Goal: Check status: Check status

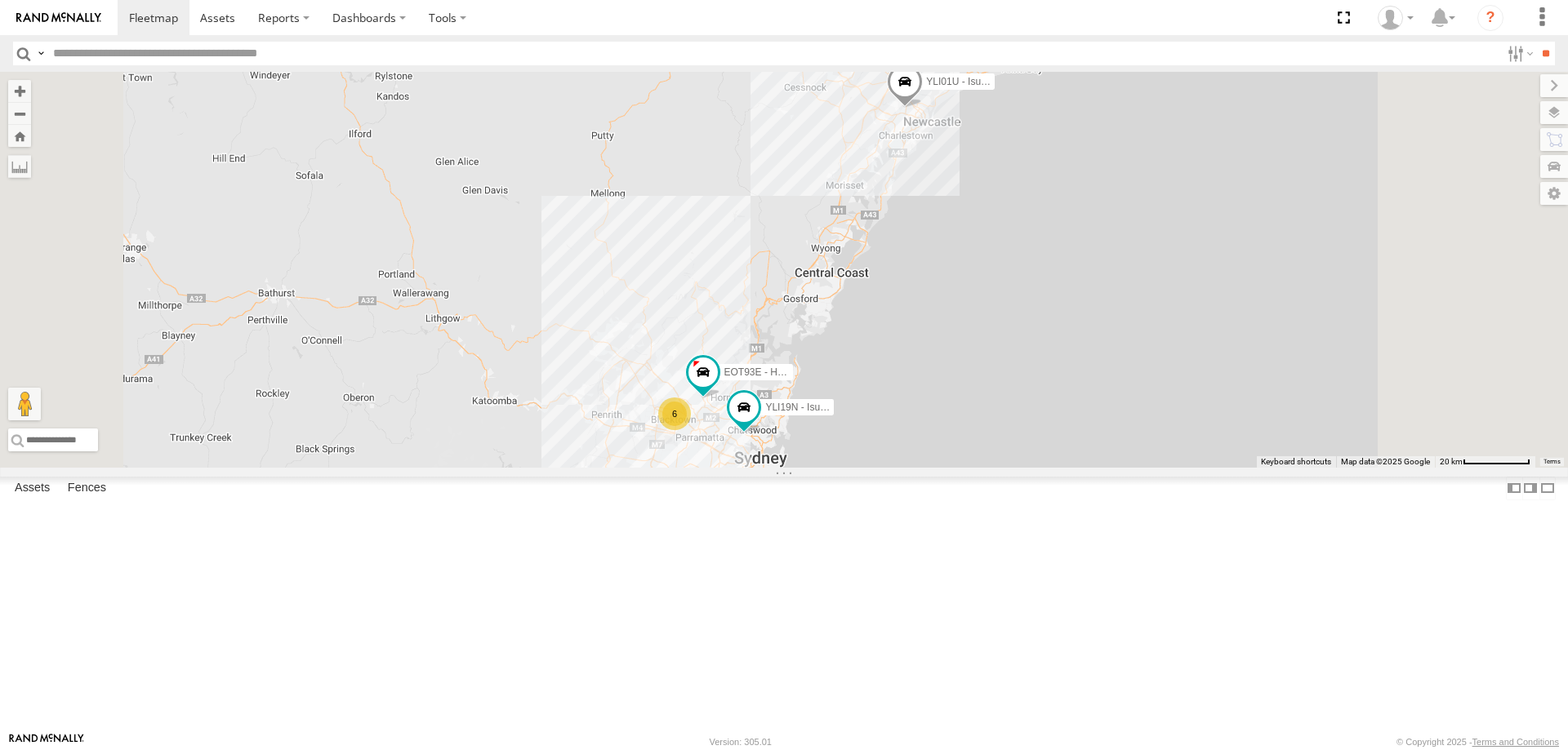
select select "**********"
click at [1032, 468] on div "YLI19N - Isuzu DMAX YLI01U - Isuzu DMAX 6 EOT93E - HiAce" at bounding box center [784, 269] width 1568 height 396
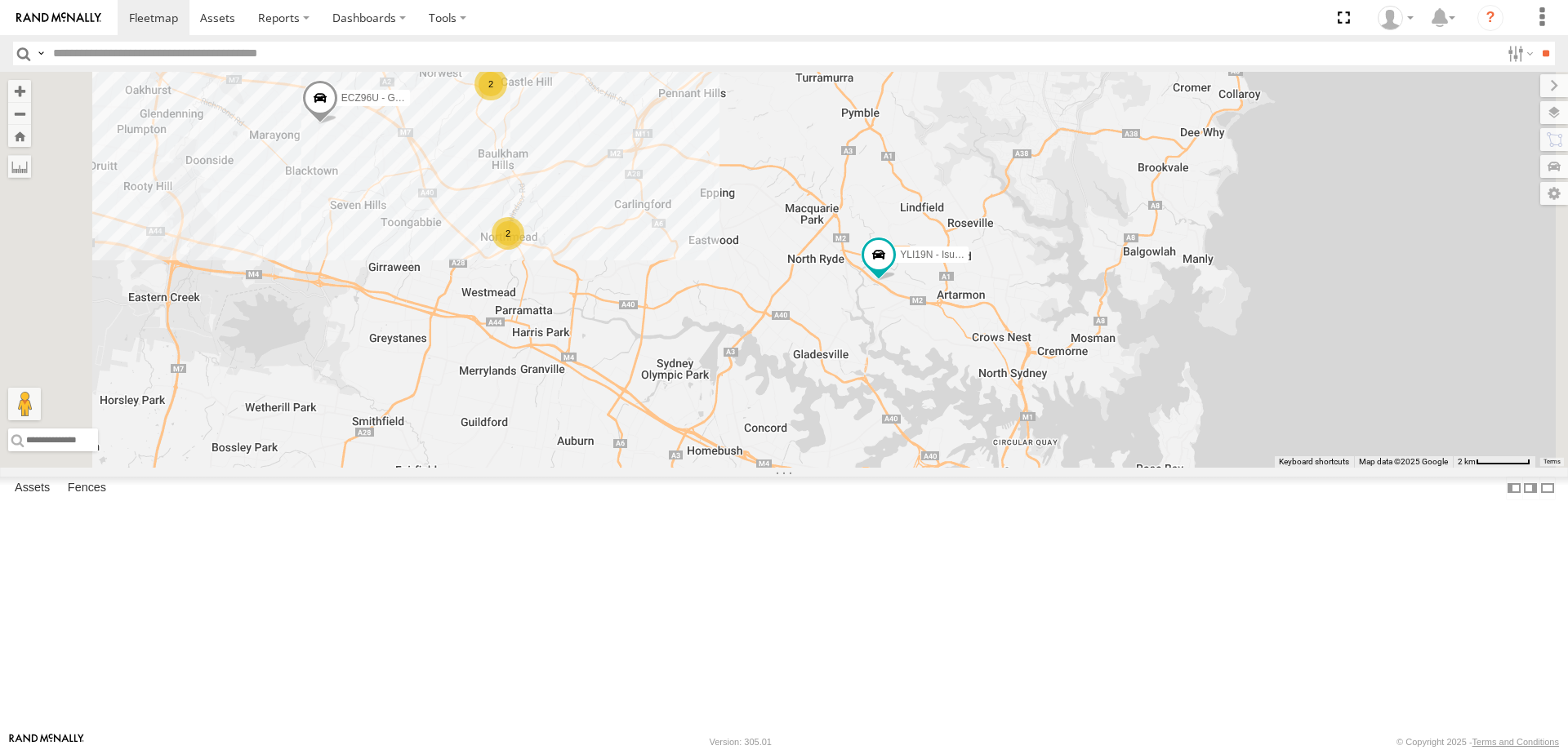
drag, startPoint x: 958, startPoint y: 336, endPoint x: 994, endPoint y: 347, distance: 37.6
click at [994, 347] on div "YLI19N - Isuzu DMAX YLI01U - Isuzu DMAX EOT93E - HiAce ECZ96U - Great Wall 2 CS…" at bounding box center [784, 269] width 1568 height 396
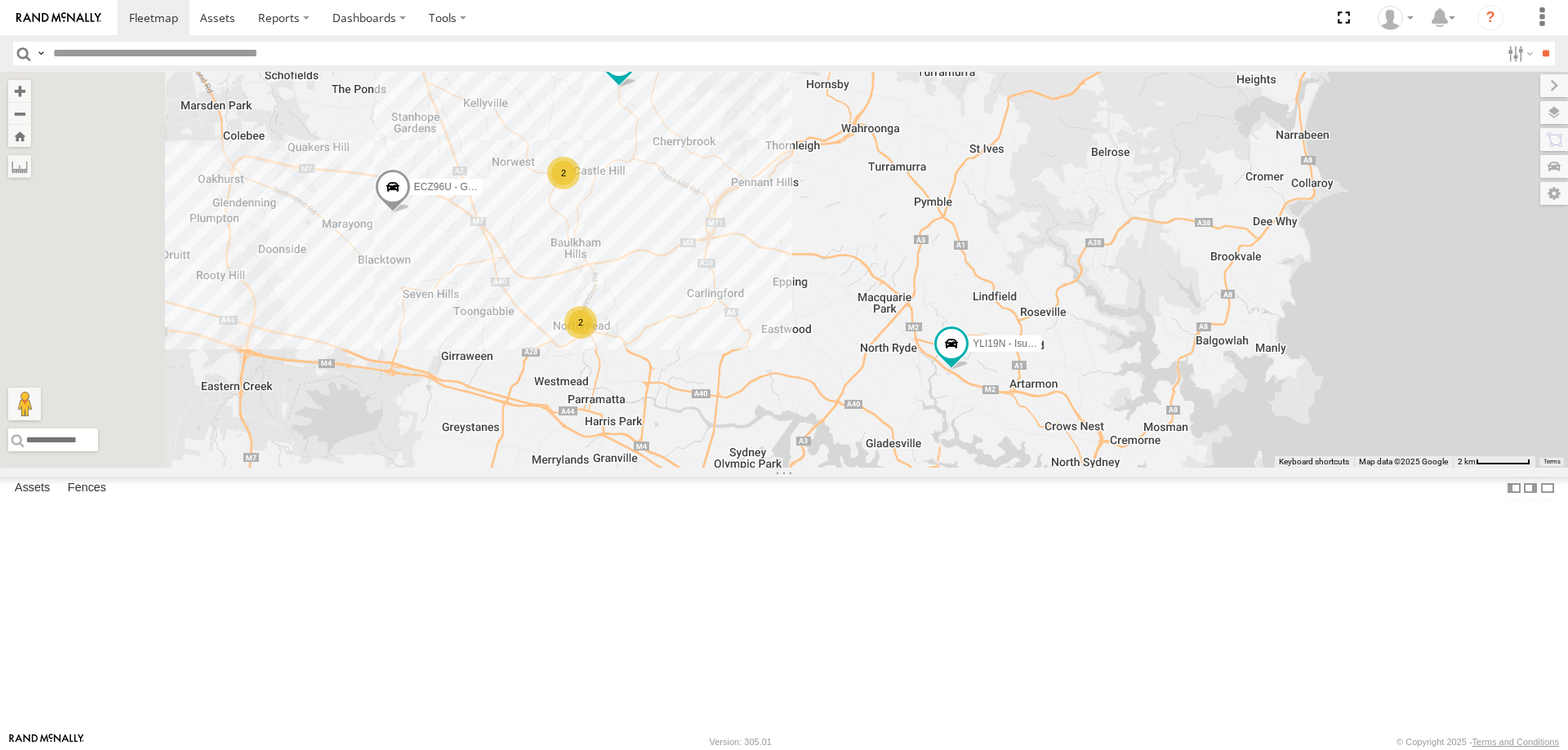
drag, startPoint x: 756, startPoint y: 194, endPoint x: 800, endPoint y: 248, distance: 69.7
click at [800, 248] on div "YLI19N - Isuzu DMAX YLI01U - Isuzu DMAX EOT93E - HiAce ECZ96U - Great Wall 2 CS…" at bounding box center [784, 269] width 1568 height 396
click at [969, 370] on span at bounding box center [951, 348] width 36 height 44
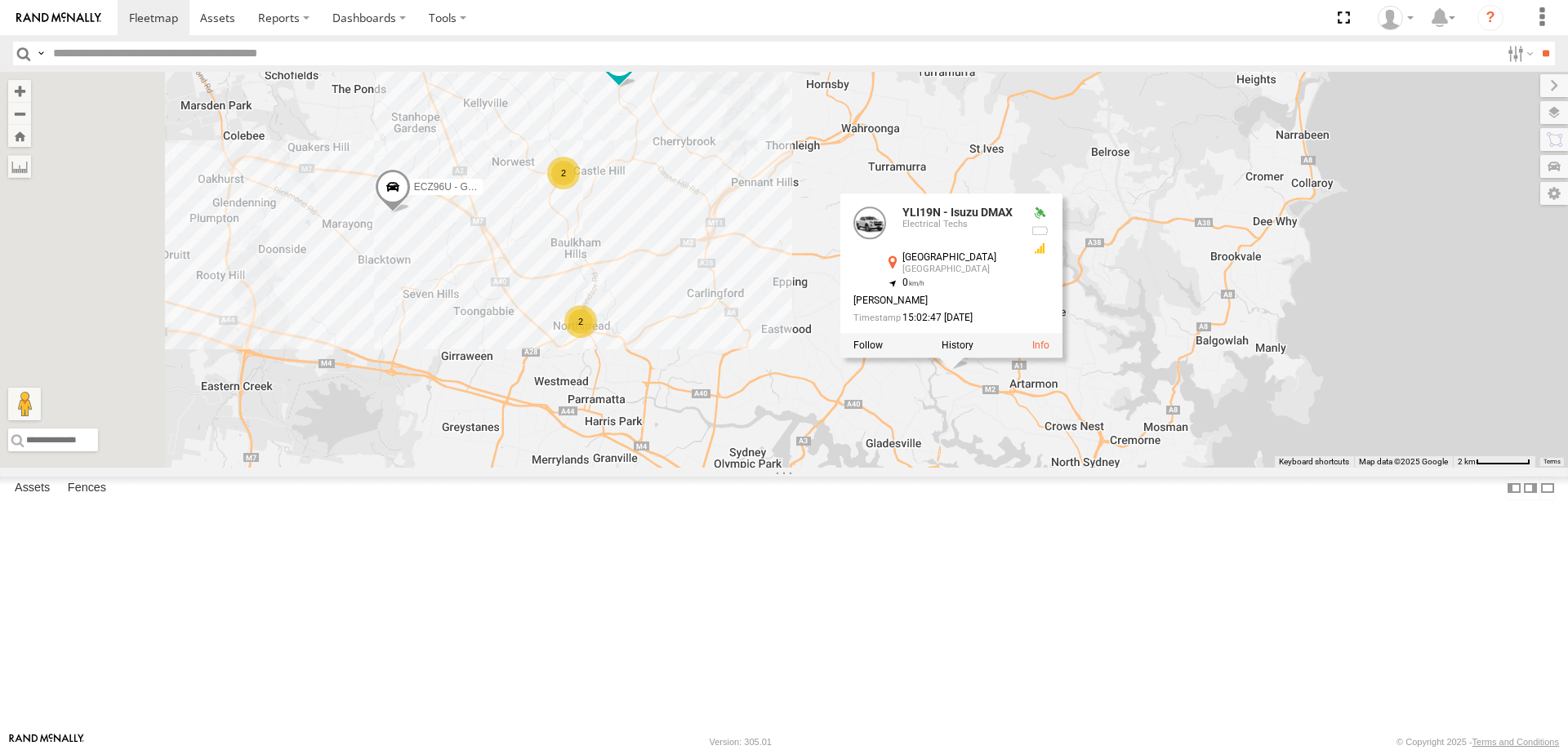
click at [1084, 468] on div "YLI19N - Isuzu DMAX YLI01U - Isuzu DMAX EOT93E - HiAce ECZ96U - Great Wall 2 CS…" at bounding box center [784, 269] width 1568 height 396
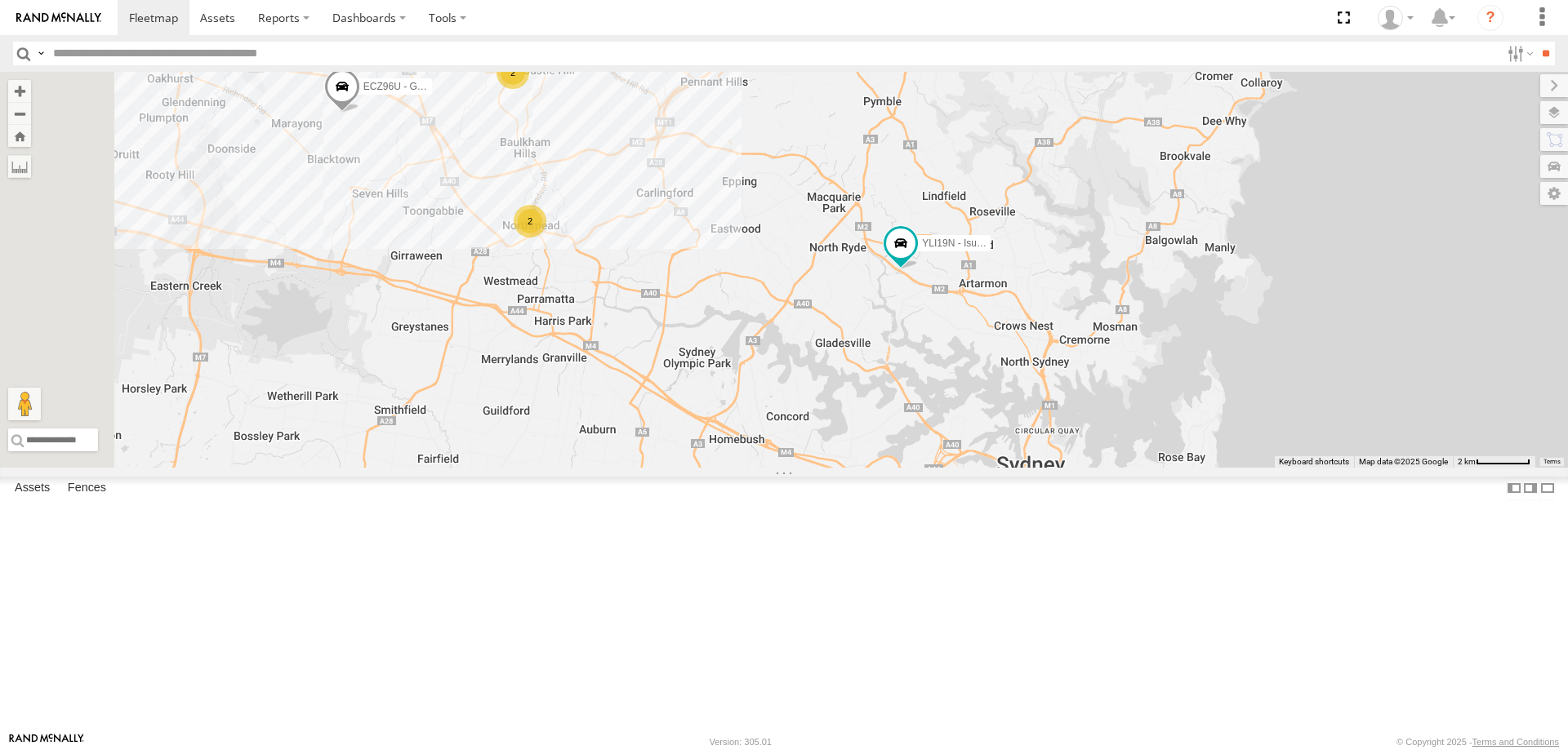
drag, startPoint x: 756, startPoint y: 177, endPoint x: 710, endPoint y: 84, distance: 103.8
click at [710, 84] on div "YLI19N - Isuzu DMAX YLI01U - Isuzu DMAX EOT93E - HiAce ECZ96U - Great Wall 2 CS…" at bounding box center [784, 269] width 1568 height 396
click at [546, 239] on div "2" at bounding box center [530, 222] width 33 height 33
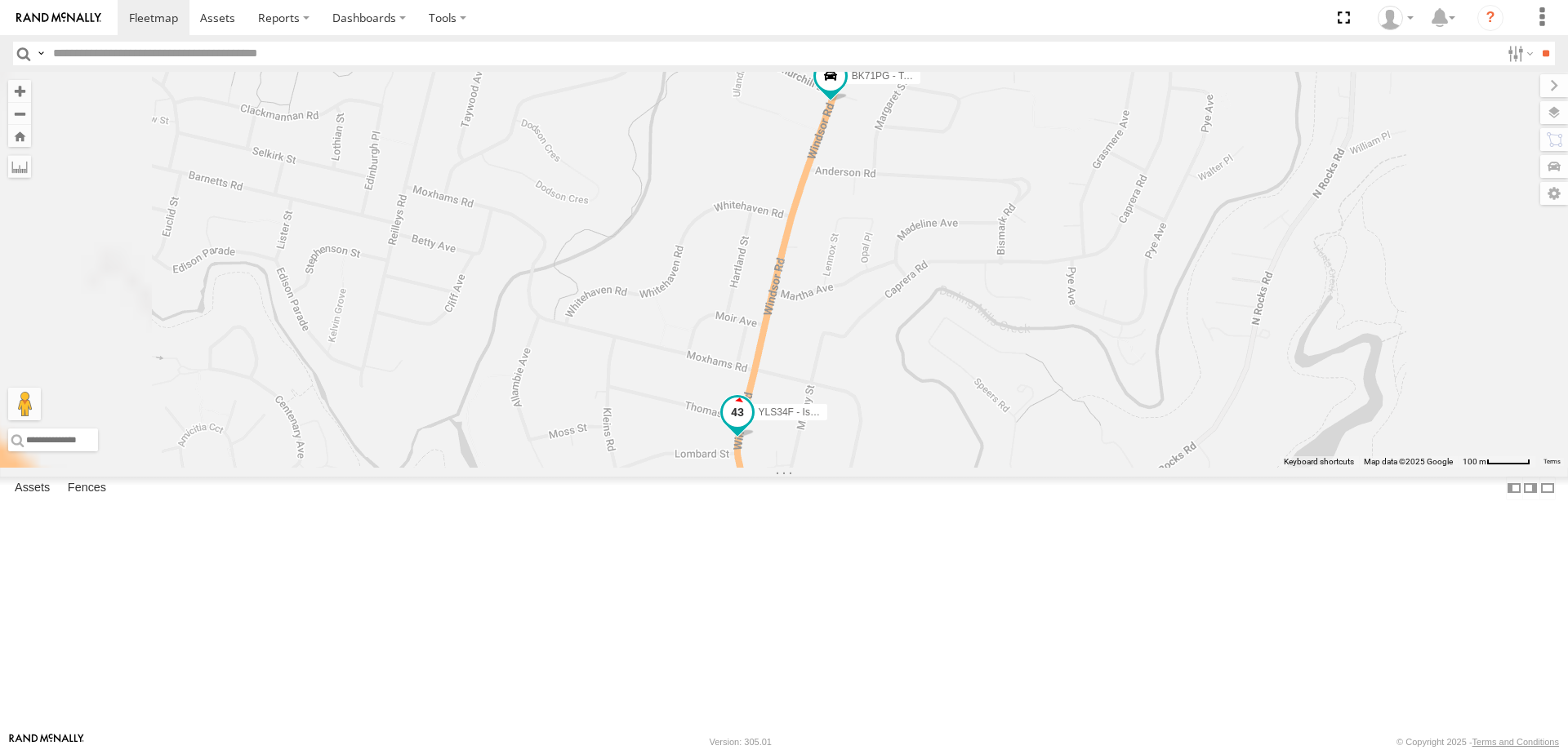
click at [752, 426] on span at bounding box center [737, 411] width 29 height 29
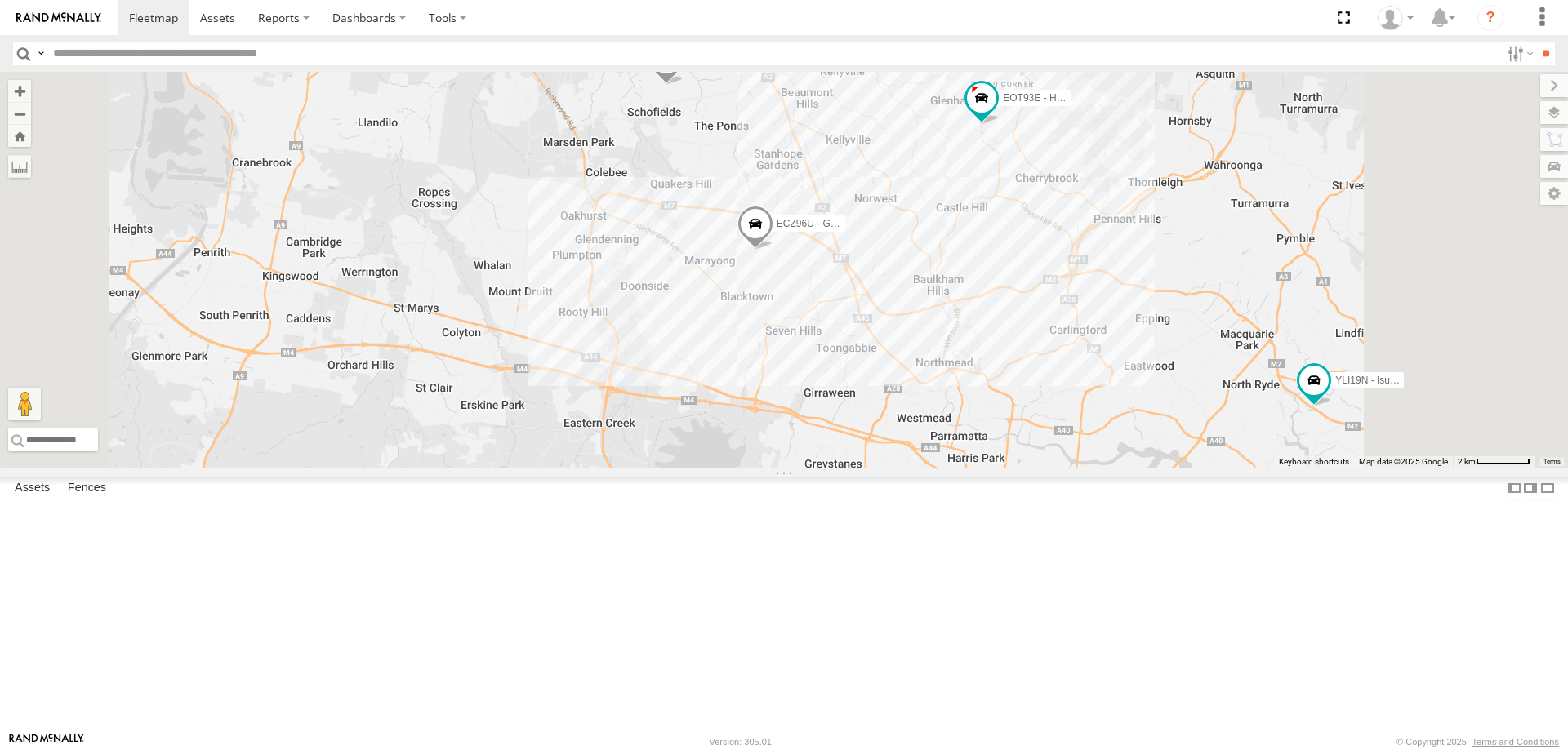
click at [1007, 447] on div "YLI19N - Isuzu DMAX YLI01U - Isuzu DMAX EOT93E - HiAce ECZ96U - Great Wall CS45…" at bounding box center [784, 269] width 1568 height 396
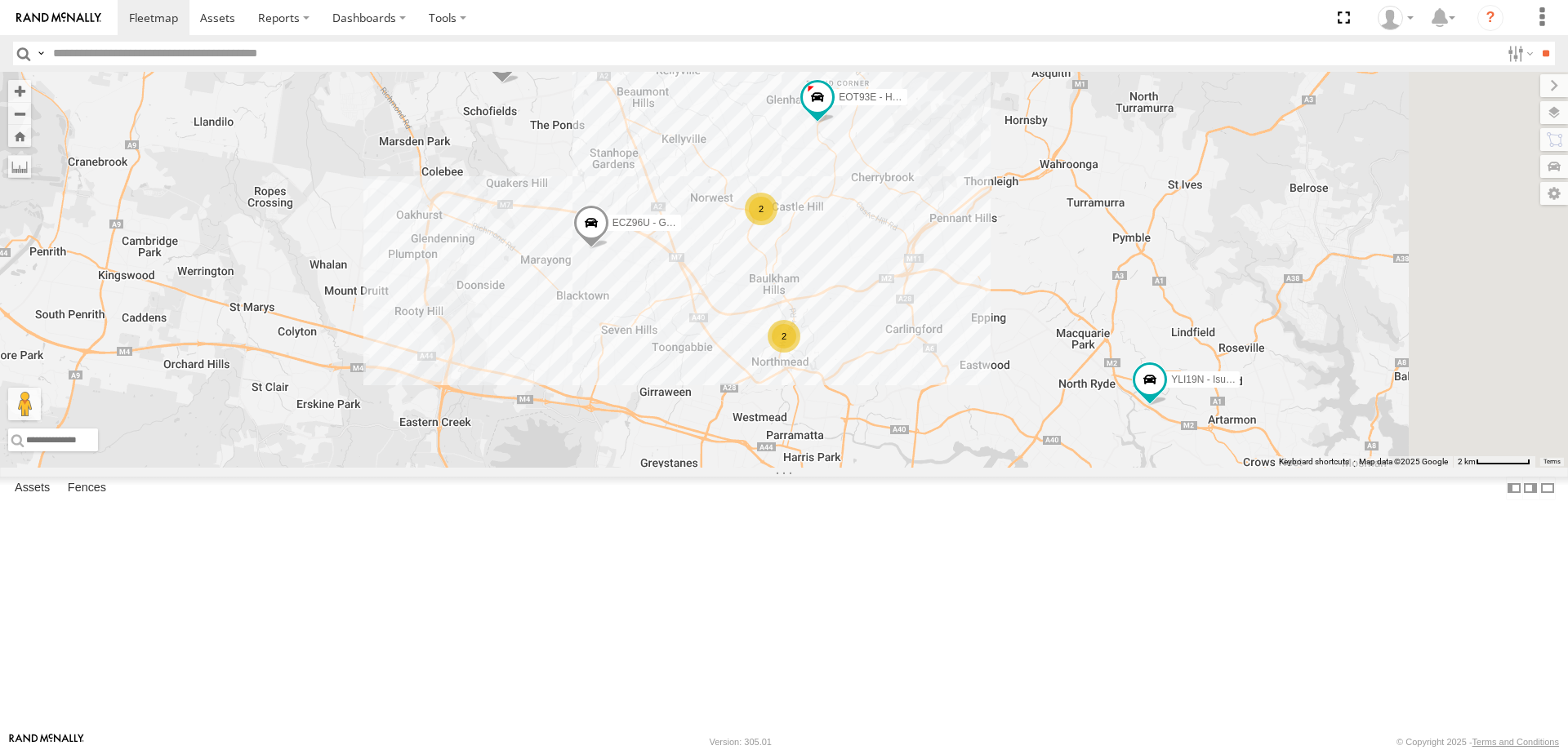
drag, startPoint x: 1011, startPoint y: 433, endPoint x: 970, endPoint y: 431, distance: 41.0
click at [970, 431] on div "YLI19N - Isuzu DMAX YLI01U - Isuzu DMAX EOT93E - HiAce ECZ96U - Great Wall CS45…" at bounding box center [784, 269] width 1568 height 396
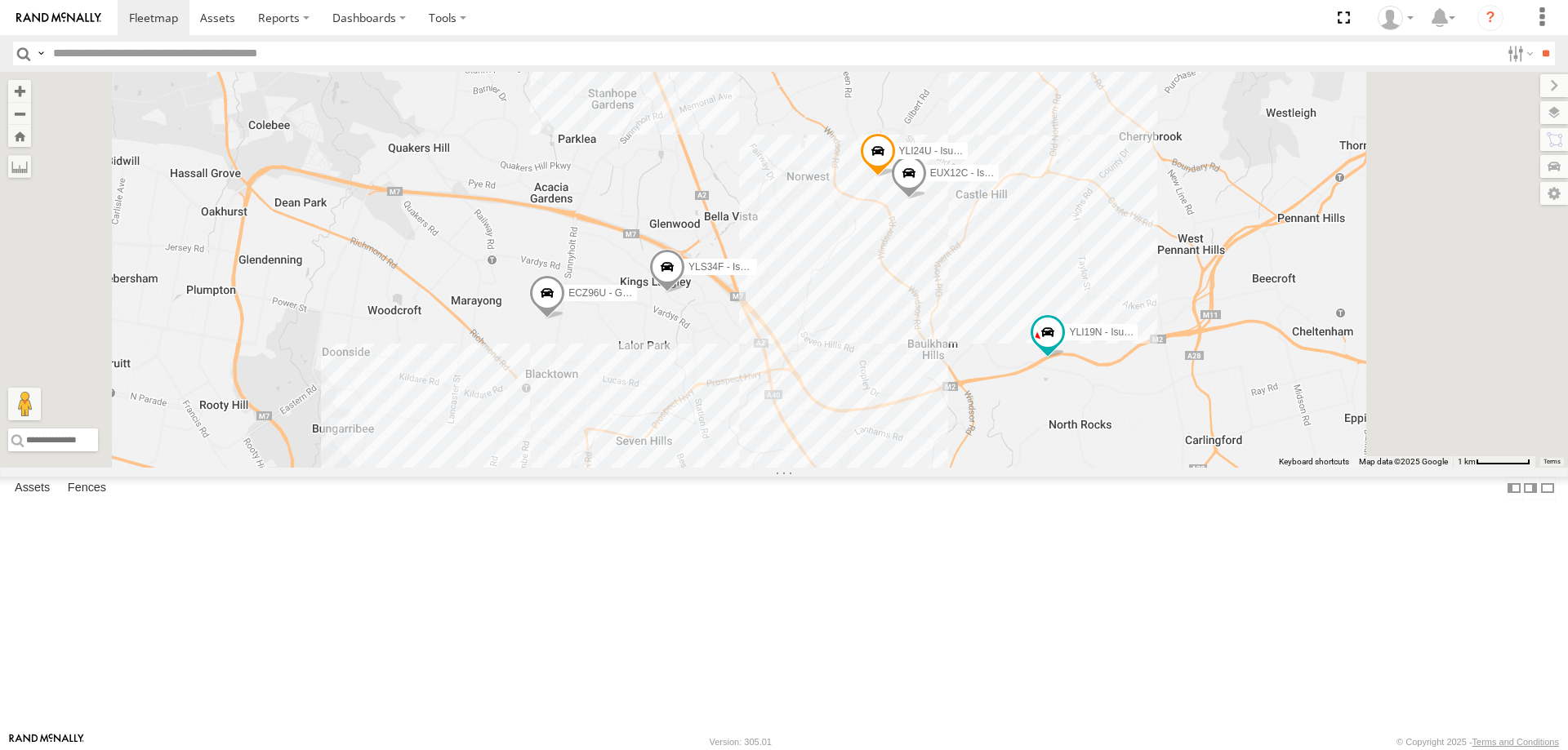
drag, startPoint x: 1092, startPoint y: 625, endPoint x: 1045, endPoint y: 530, distance: 106.0
click at [1045, 468] on div "YLI19N - Isuzu DMAX ECZ96U - Great Wall CS45WU - LDV EOT93E - HiAce YLI01U - Is…" at bounding box center [784, 269] width 1568 height 396
